Goal: Information Seeking & Learning: Learn about a topic

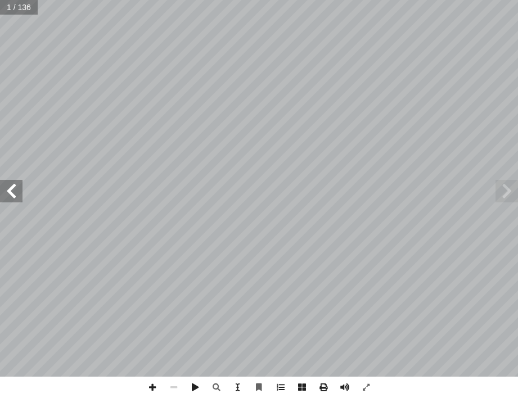
click at [19, 185] on span at bounding box center [11, 191] width 23 height 23
click at [0, 48] on html "الصفحة الرئيسية الصف الأول الصف الثاني الصف الثالث الصف الرابع الصف الخامس الصف…" at bounding box center [259, 24] width 518 height 48
click at [8, 194] on span at bounding box center [11, 191] width 23 height 23
click at [8, 195] on span at bounding box center [11, 191] width 23 height 23
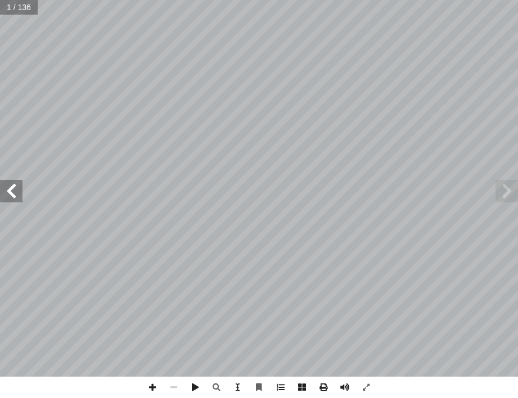
click at [8, 196] on span at bounding box center [11, 191] width 23 height 23
click at [8, 197] on span at bounding box center [11, 191] width 23 height 23
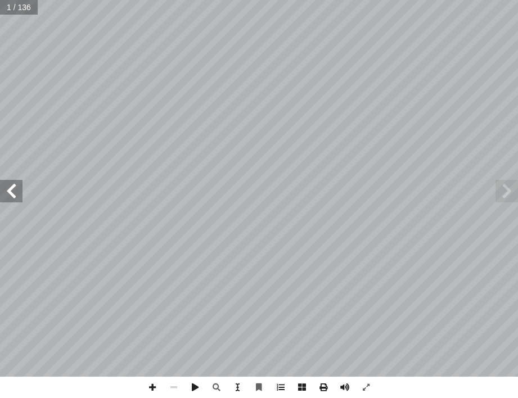
click at [8, 200] on span at bounding box center [11, 191] width 23 height 23
click at [8, 199] on span at bounding box center [11, 191] width 23 height 23
click at [10, 197] on span at bounding box center [11, 191] width 23 height 23
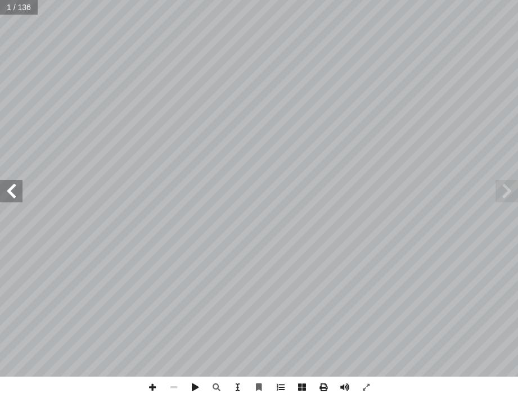
click at [10, 197] on span at bounding box center [11, 191] width 23 height 23
click at [10, 196] on span at bounding box center [11, 191] width 23 height 23
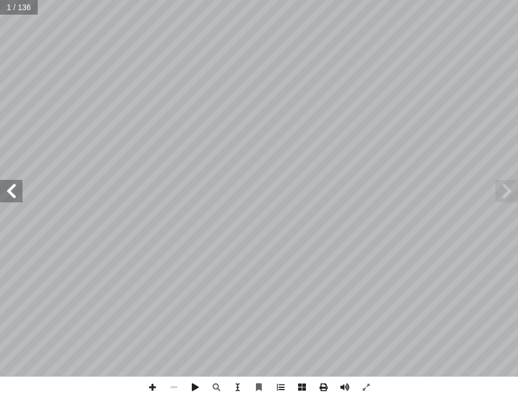
click at [10, 195] on span at bounding box center [11, 191] width 23 height 23
click at [16, 200] on span at bounding box center [11, 191] width 23 height 23
click at [8, 197] on span at bounding box center [11, 191] width 23 height 23
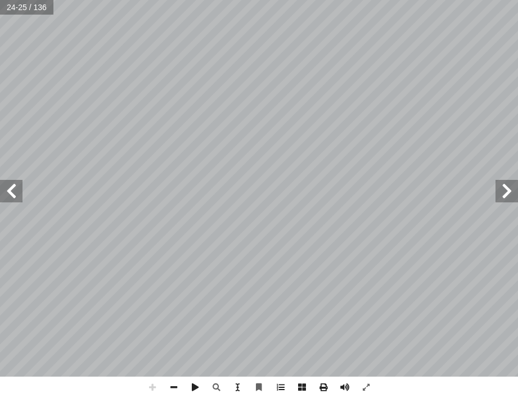
click at [11, 194] on span at bounding box center [11, 191] width 23 height 23
click at [12, 192] on span at bounding box center [11, 191] width 23 height 23
click at [13, 191] on span at bounding box center [11, 191] width 23 height 23
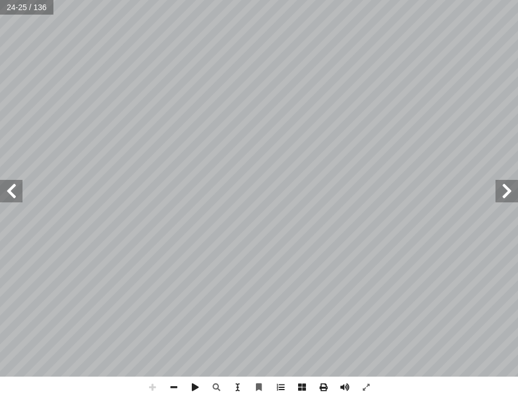
click at [12, 192] on span at bounding box center [11, 191] width 23 height 23
click at [12, 193] on span at bounding box center [11, 191] width 23 height 23
click at [12, 191] on span at bounding box center [11, 191] width 23 height 23
click at [11, 192] on span at bounding box center [11, 191] width 23 height 23
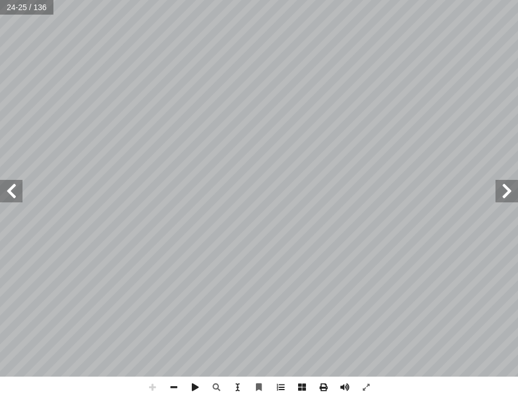
click at [11, 192] on span at bounding box center [11, 191] width 23 height 23
click at [6, 195] on span at bounding box center [11, 191] width 23 height 23
click at [5, 196] on span at bounding box center [11, 191] width 23 height 23
click at [12, 191] on span at bounding box center [11, 191] width 23 height 23
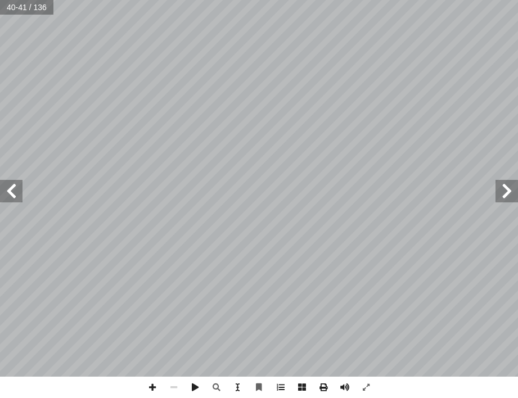
click at [12, 191] on span at bounding box center [11, 191] width 23 height 23
click at [14, 196] on span at bounding box center [11, 191] width 23 height 23
click at [16, 197] on span at bounding box center [11, 191] width 23 height 23
click at [16, 201] on span at bounding box center [11, 191] width 23 height 23
click at [19, 202] on span at bounding box center [11, 191] width 23 height 23
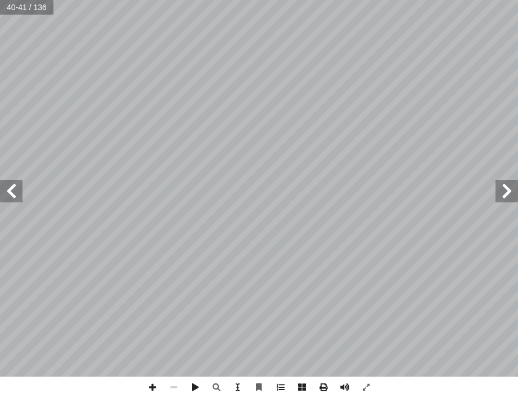
click at [19, 202] on span at bounding box center [11, 191] width 23 height 23
click at [14, 190] on span at bounding box center [11, 191] width 23 height 23
click at [13, 190] on span at bounding box center [11, 191] width 23 height 23
drag, startPoint x: 12, startPoint y: 187, endPoint x: 22, endPoint y: 184, distance: 10.0
click at [22, 184] on span at bounding box center [11, 191] width 23 height 23
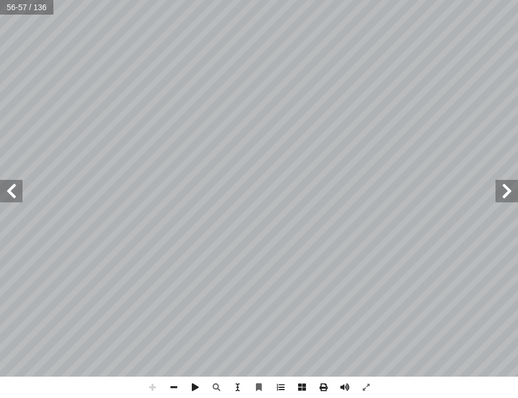
drag, startPoint x: 11, startPoint y: 197, endPoint x: 20, endPoint y: 196, distance: 9.6
click at [17, 197] on span at bounding box center [11, 191] width 23 height 23
drag, startPoint x: 10, startPoint y: 198, endPoint x: 16, endPoint y: 186, distance: 13.6
click at [12, 190] on span at bounding box center [11, 191] width 23 height 23
click at [15, 190] on span at bounding box center [11, 191] width 23 height 23
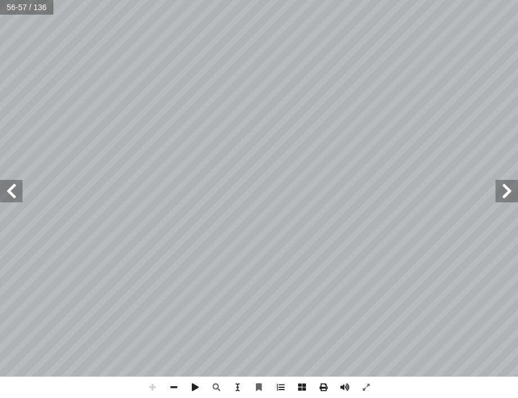
click at [16, 189] on span at bounding box center [11, 191] width 23 height 23
click at [20, 188] on span at bounding box center [11, 191] width 23 height 23
click at [22, 190] on span at bounding box center [11, 191] width 23 height 23
click at [502, 191] on span at bounding box center [507, 191] width 23 height 23
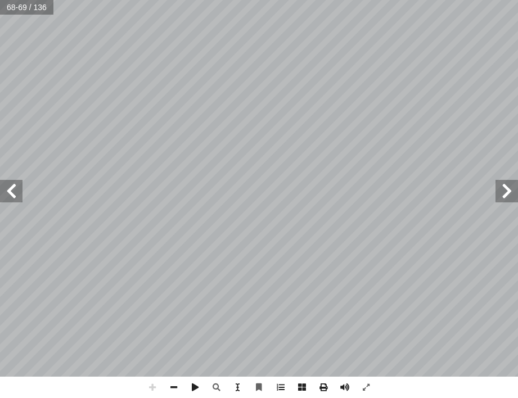
click at [502, 190] on span at bounding box center [507, 191] width 23 height 23
click at [12, 183] on span at bounding box center [11, 191] width 23 height 23
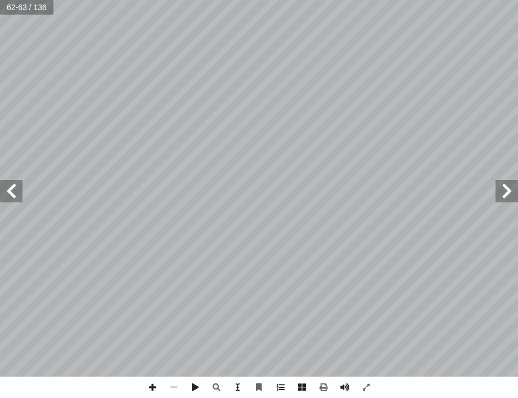
click at [16, 191] on span at bounding box center [11, 191] width 23 height 23
click at [502, 200] on span at bounding box center [507, 191] width 23 height 23
click at [8, 194] on span at bounding box center [11, 191] width 23 height 23
click at [4, 192] on span at bounding box center [11, 191] width 23 height 23
click at [4, 194] on span at bounding box center [11, 191] width 23 height 23
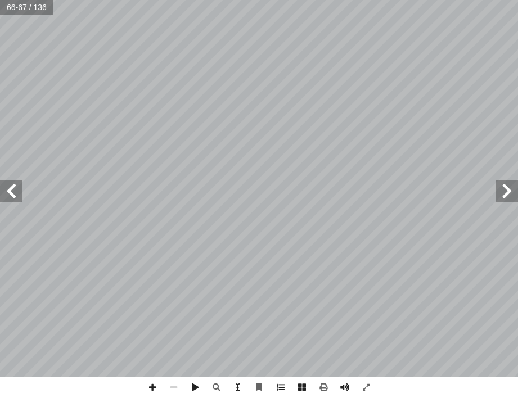
click at [507, 160] on div ": ِ ة َّ ي ِ طين ْ س َ ل ِ نا الف ِ مات َّ ي َ خ ُ لى م ِ إ ا ُ ف َّ ر َ ع َ ت …" at bounding box center [259, 188] width 518 height 377
